Goal: Check status: Check status

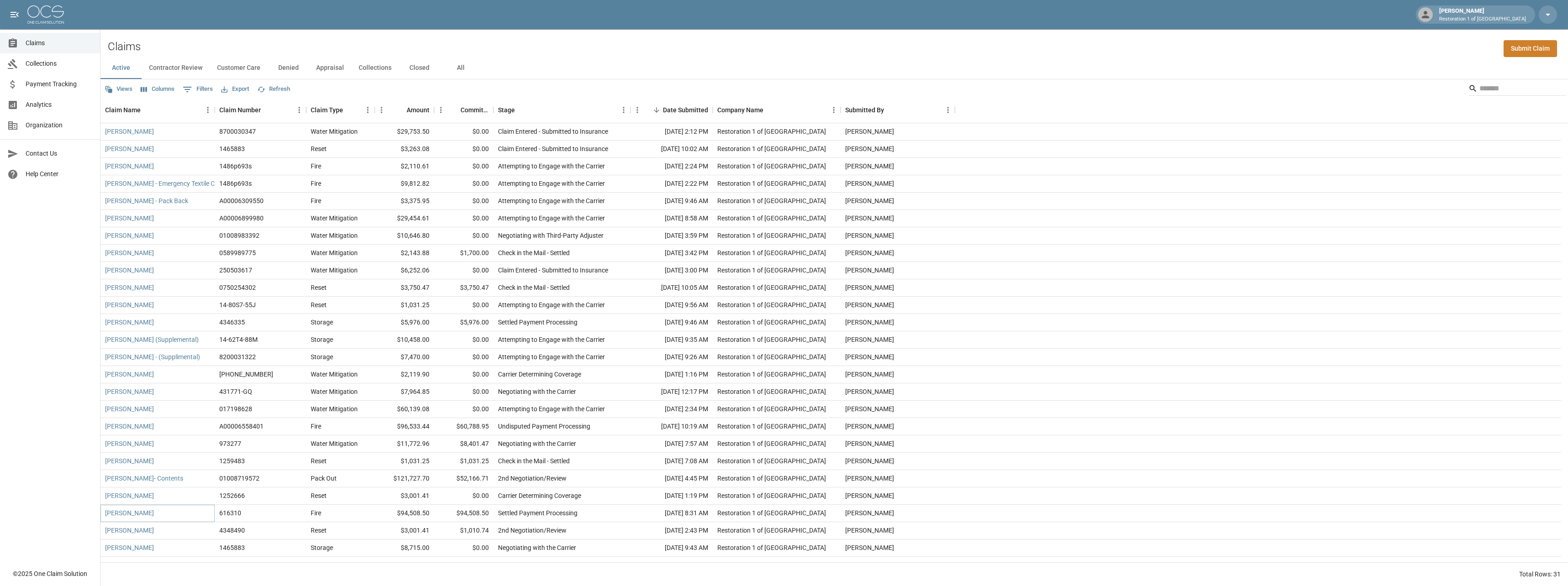
click at [130, 515] on link "[PERSON_NAME]" at bounding box center [129, 513] width 49 height 9
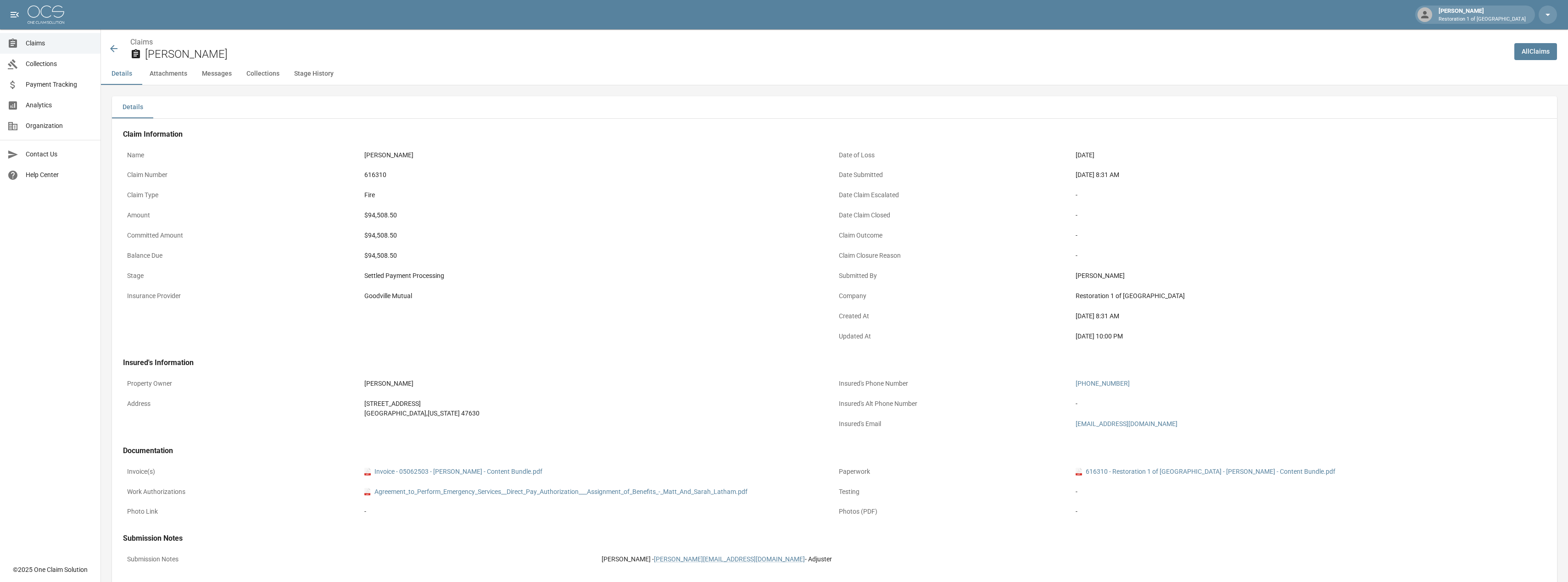
click at [113, 51] on icon at bounding box center [114, 48] width 8 height 8
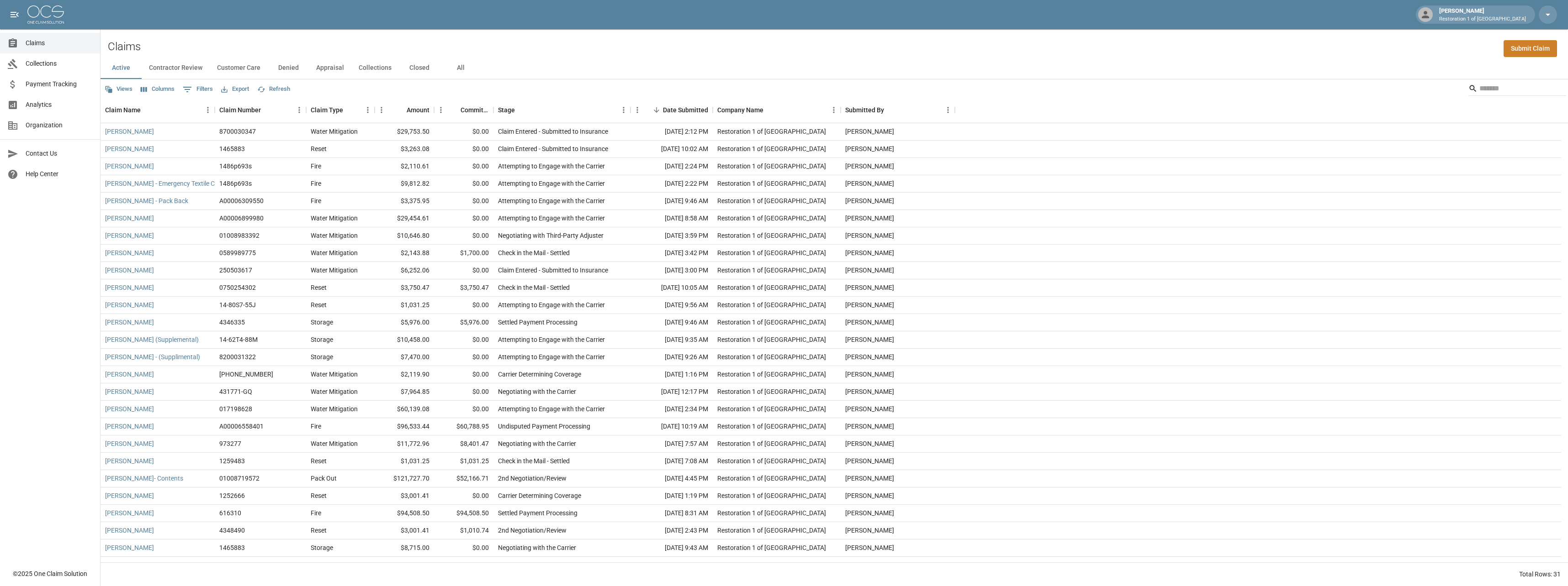
click at [459, 70] on button "All" at bounding box center [461, 68] width 41 height 22
drag, startPoint x: 406, startPoint y: 67, endPoint x: 397, endPoint y: 99, distance: 33.2
click at [406, 67] on button "Closed" at bounding box center [419, 68] width 41 height 22
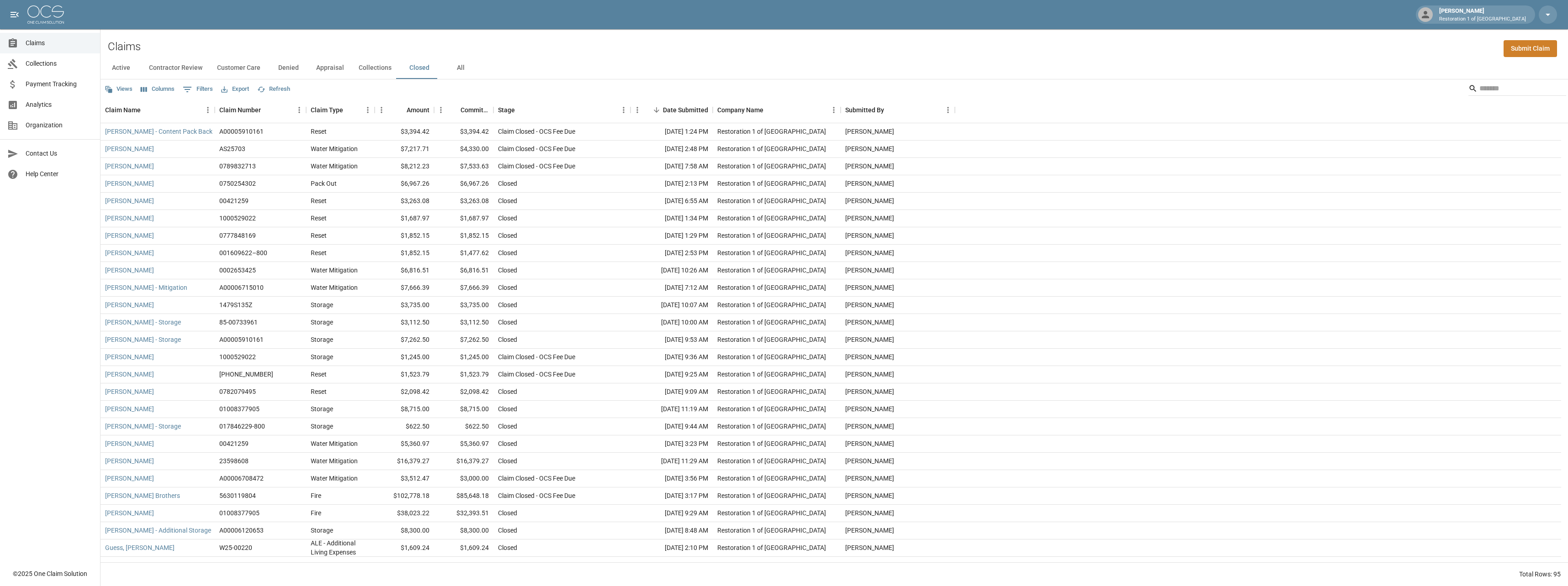
click at [1181, 148] on div at bounding box center [1258, 149] width 606 height 17
